Goal: Transaction & Acquisition: Purchase product/service

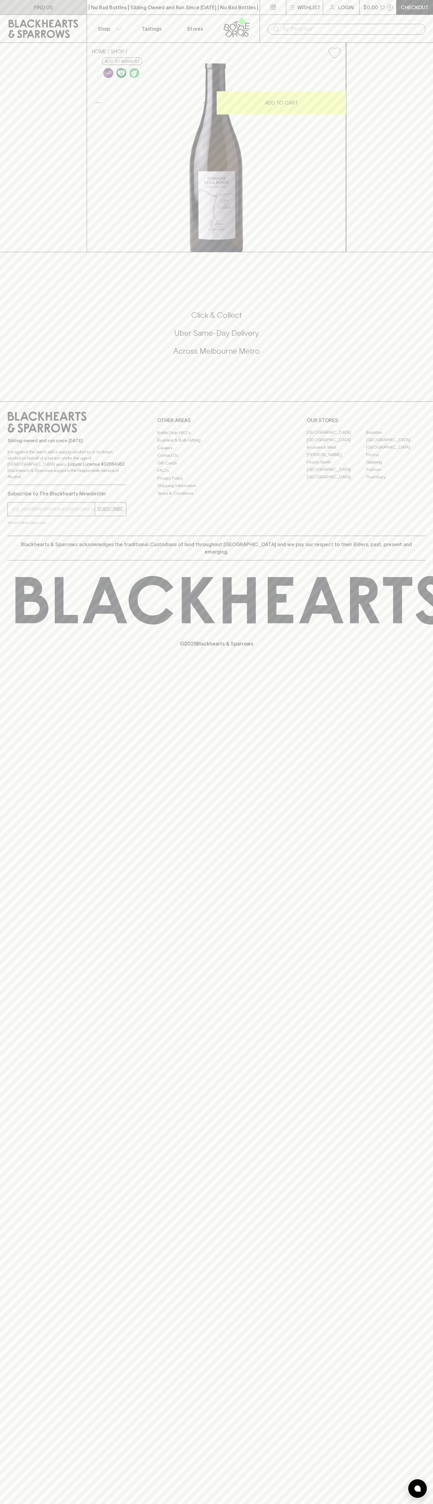
click at [32, 11] on link "FIND US" at bounding box center [43, 7] width 87 height 15
click at [290, 1504] on html "FIND US | No Bad Bottles | Sibling Owned and Run Since 2006 | No Bad Bottles | …" at bounding box center [216, 752] width 433 height 1504
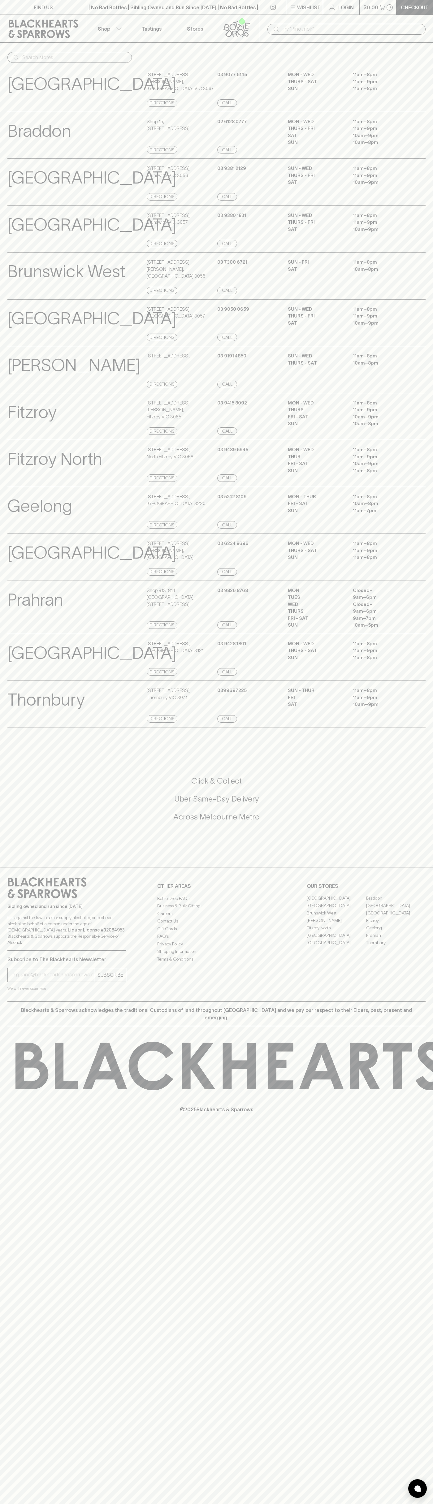
click at [22, 18] on link at bounding box center [43, 29] width 87 height 28
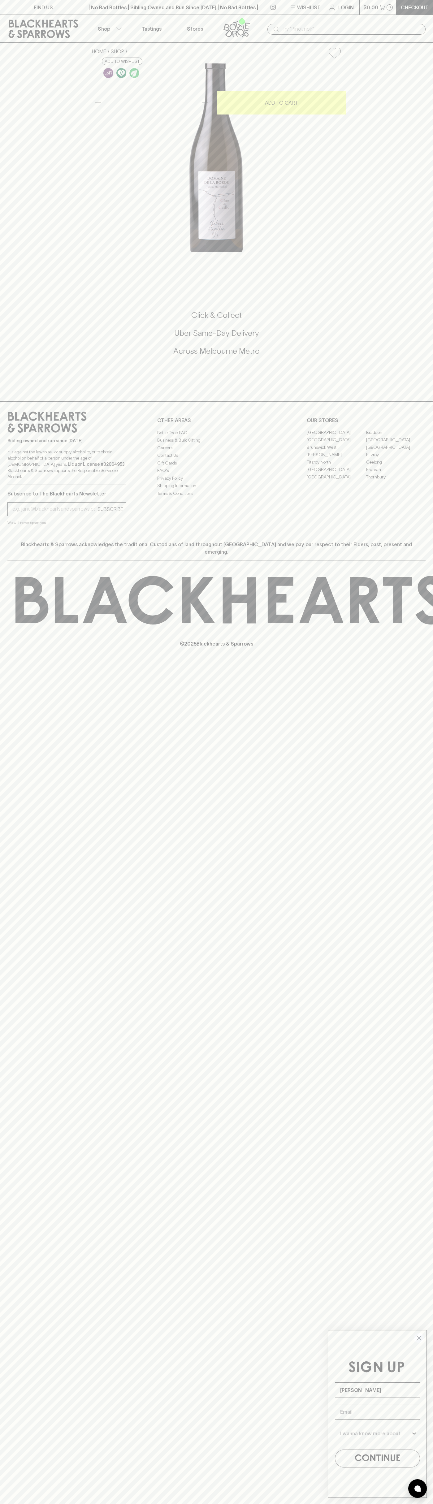
type input "John Smith"
